Goal: Transaction & Acquisition: Obtain resource

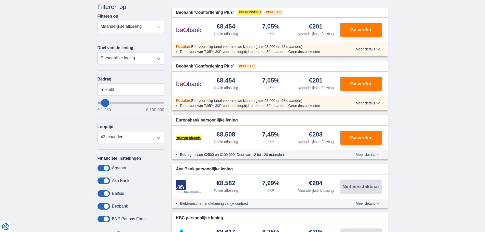
scroll to position [51, 0]
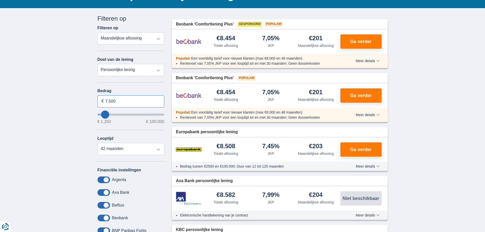
drag, startPoint x: 120, startPoint y: 101, endPoint x: 104, endPoint y: 101, distance: 15.5
click at [104, 101] on input "7.500" at bounding box center [130, 101] width 67 height 12
type input "17.600"
type input "17250"
select select "84"
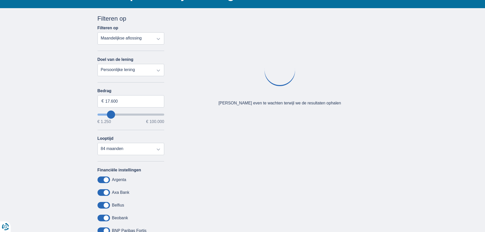
click at [159, 73] on select "Persoonlijke lening Auto Moto / fiets Mobilhome / caravan Renovatie Energie Sch…" at bounding box center [130, 70] width 67 height 12
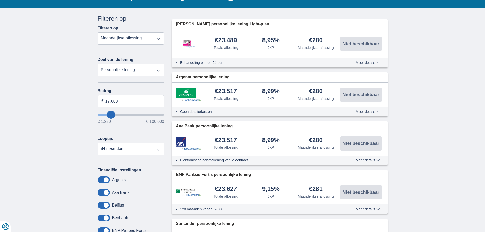
click at [97, 65] on select "Persoonlijke lening Auto Moto / fiets Mobilhome / caravan Renovatie Energie Sch…" at bounding box center [130, 70] width 67 height 12
click at [159, 40] on select "Totale aflossing JKP Maandelijkse aflossing" at bounding box center [130, 38] width 67 height 12
click at [97, 33] on select "Totale aflossing JKP Maandelijkse aflossing" at bounding box center [130, 38] width 67 height 12
drag, startPoint x: 156, startPoint y: 44, endPoint x: 145, endPoint y: 62, distance: 20.9
click at [145, 62] on div "Doel van de lening Persoonlijke lening Auto Moto / fiets Mobilhome / caravan Re…" at bounding box center [130, 66] width 67 height 19
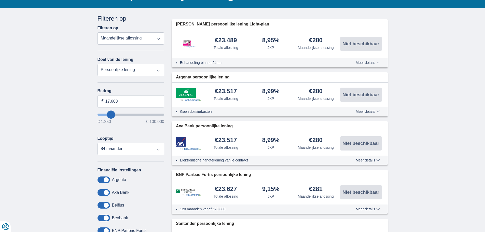
click at [156, 40] on select "Totale aflossing JKP Maandelijkse aflossing" at bounding box center [130, 38] width 67 height 12
click at [159, 39] on select "Totale aflossing JKP Maandelijkse aflossing" at bounding box center [130, 38] width 67 height 12
select select "trp+"
click at [97, 33] on select "Totale aflossing JKP Maandelijkse aflossing" at bounding box center [130, 38] width 67 height 12
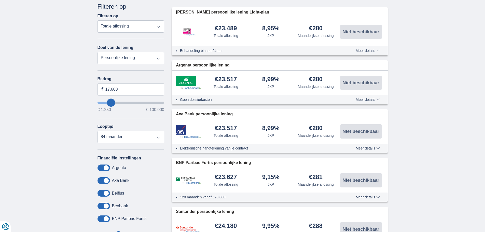
scroll to position [25, 0]
